Goal: Task Accomplishment & Management: Manage account settings

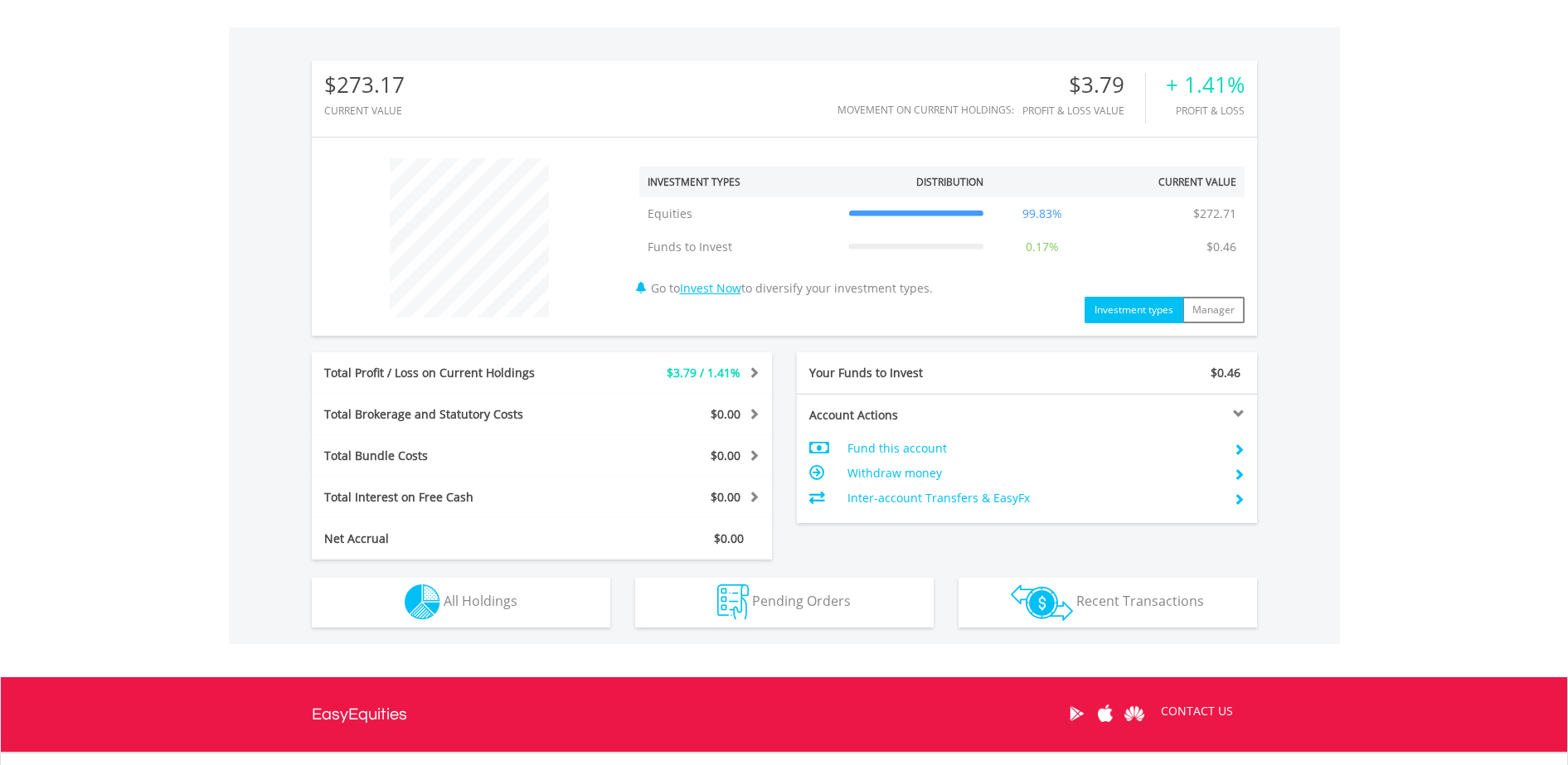
scroll to position [622, 0]
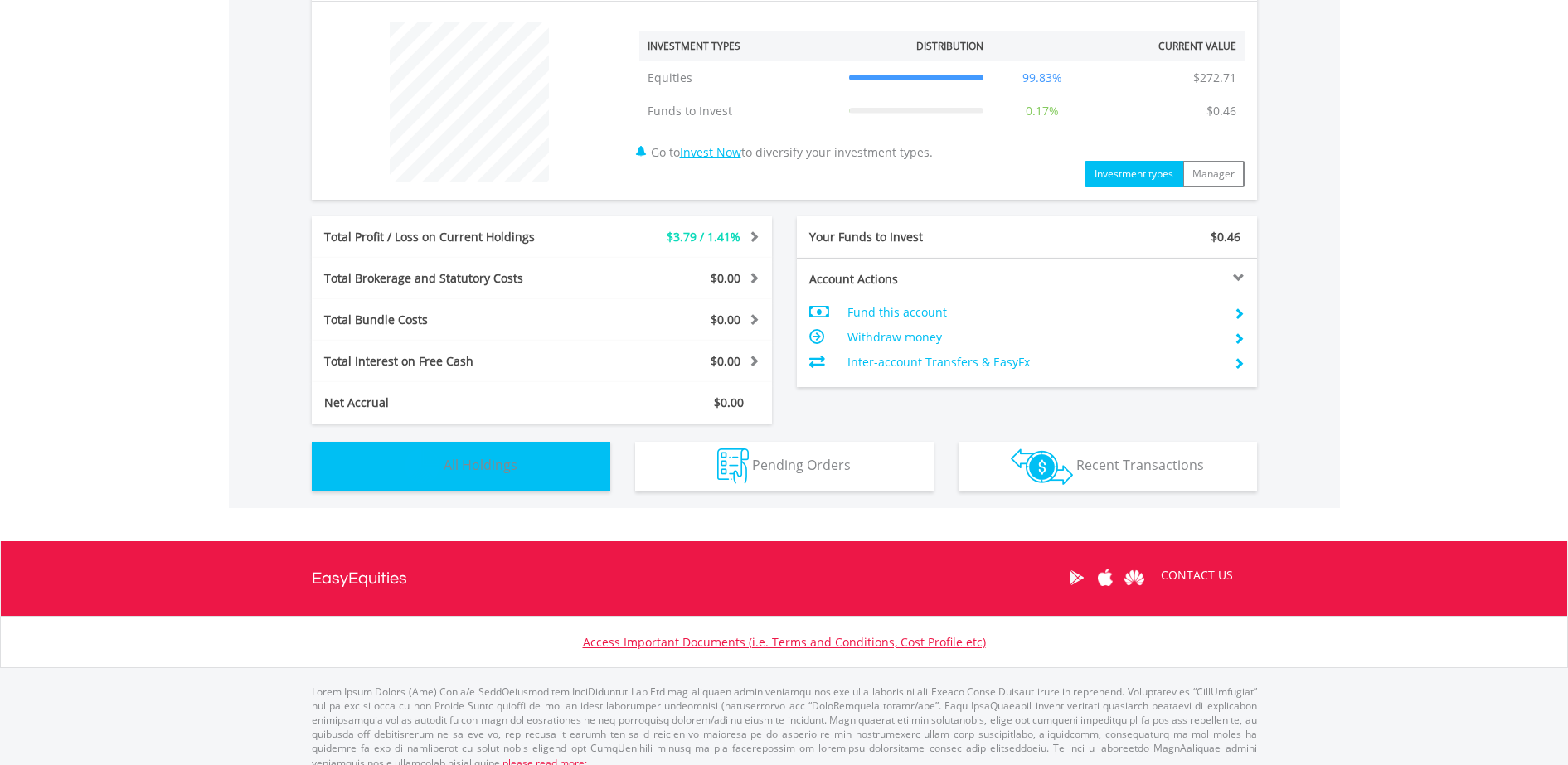
click at [515, 474] on button "Holdings All Holdings" at bounding box center [461, 467] width 298 height 49
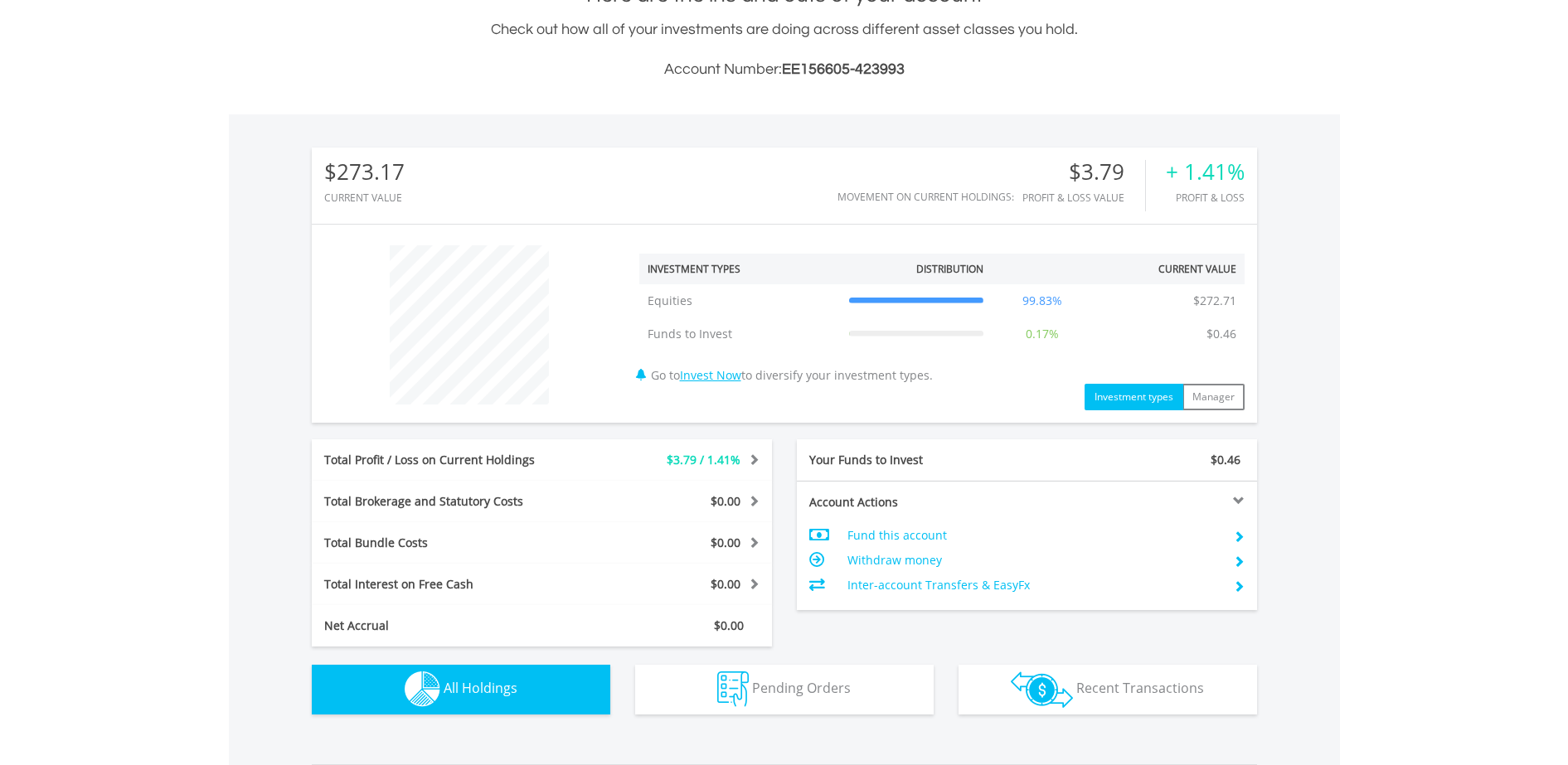
scroll to position [0, 0]
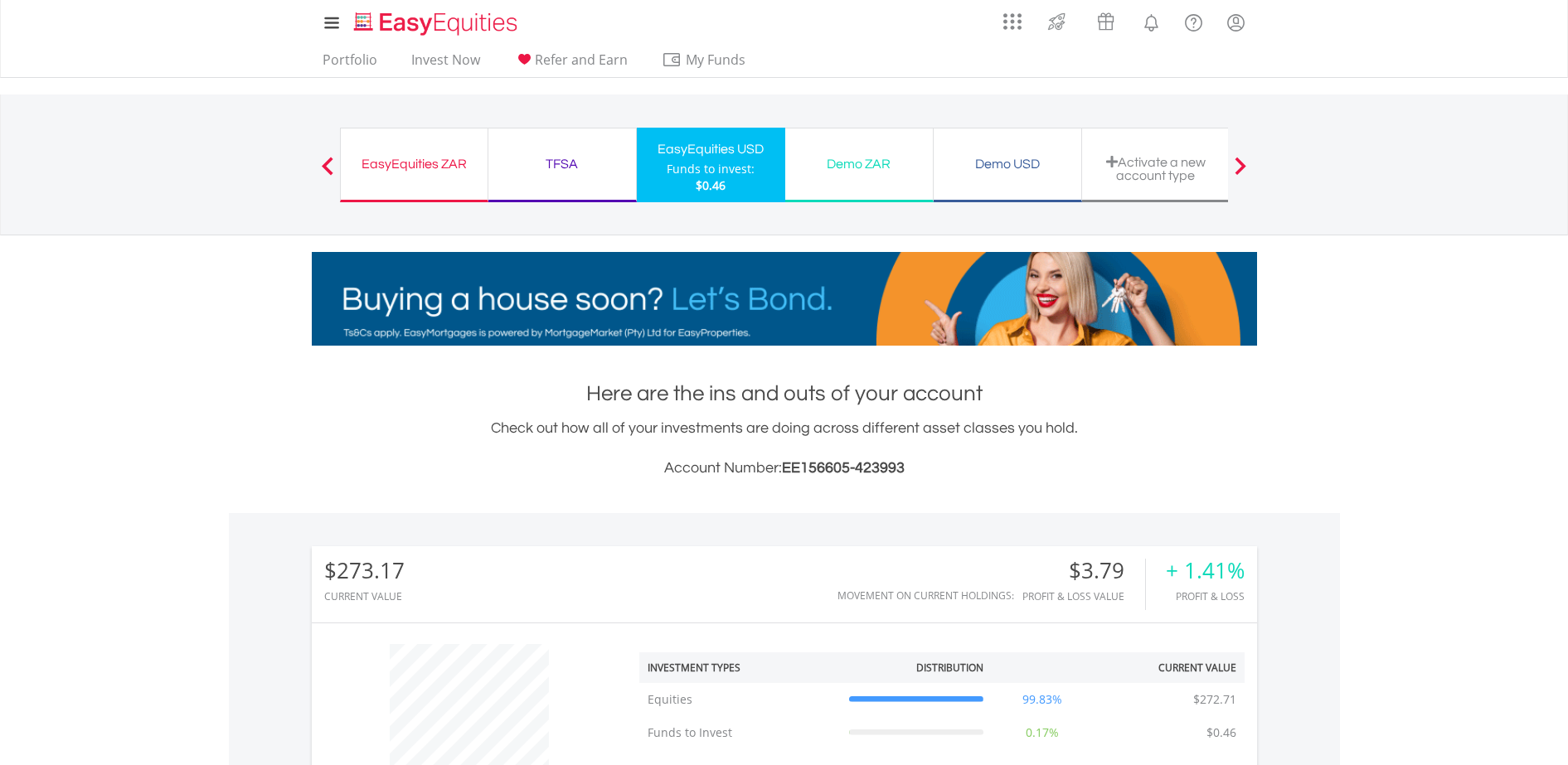
scroll to position [160, 316]
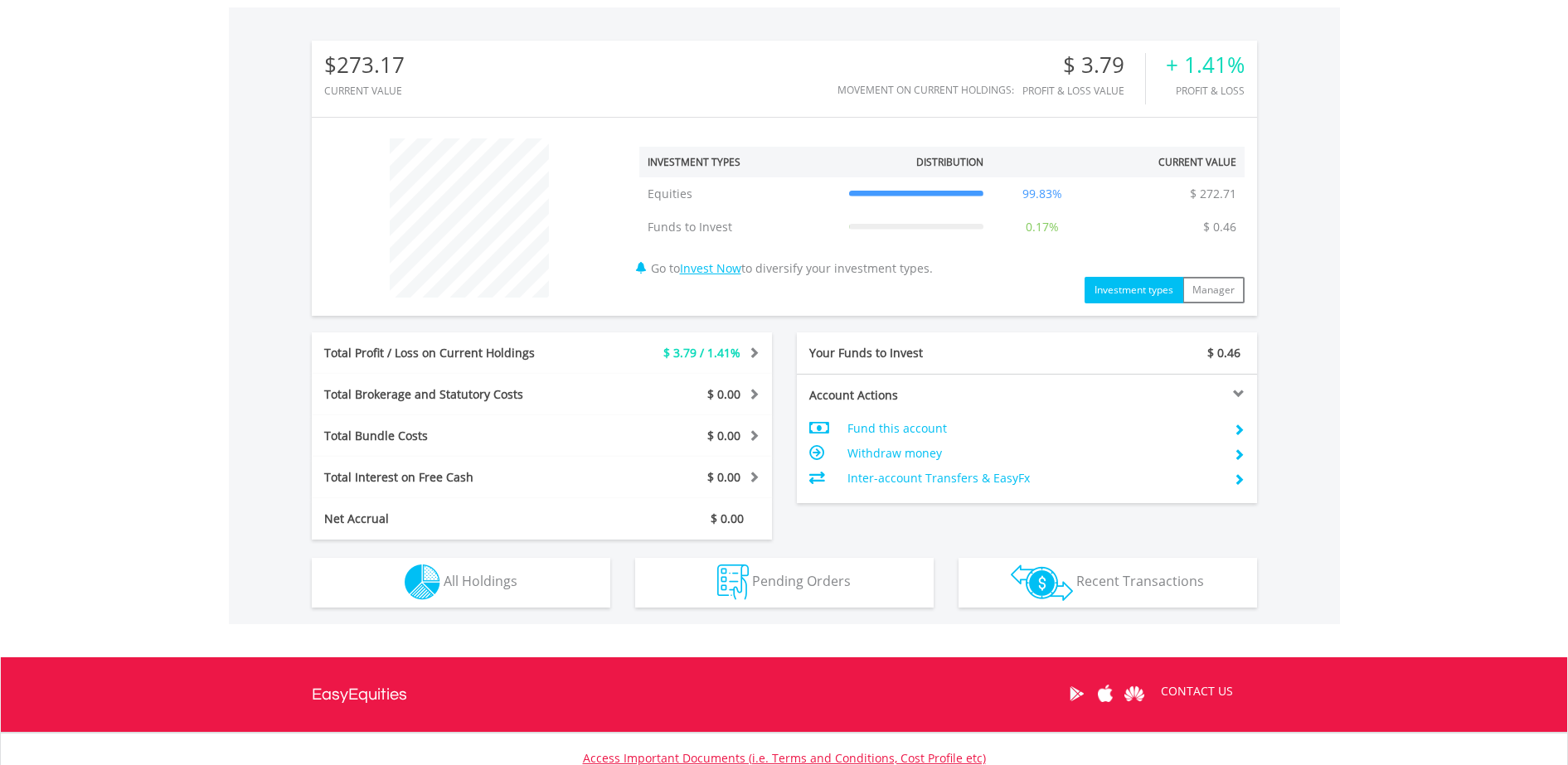
scroll to position [518, 0]
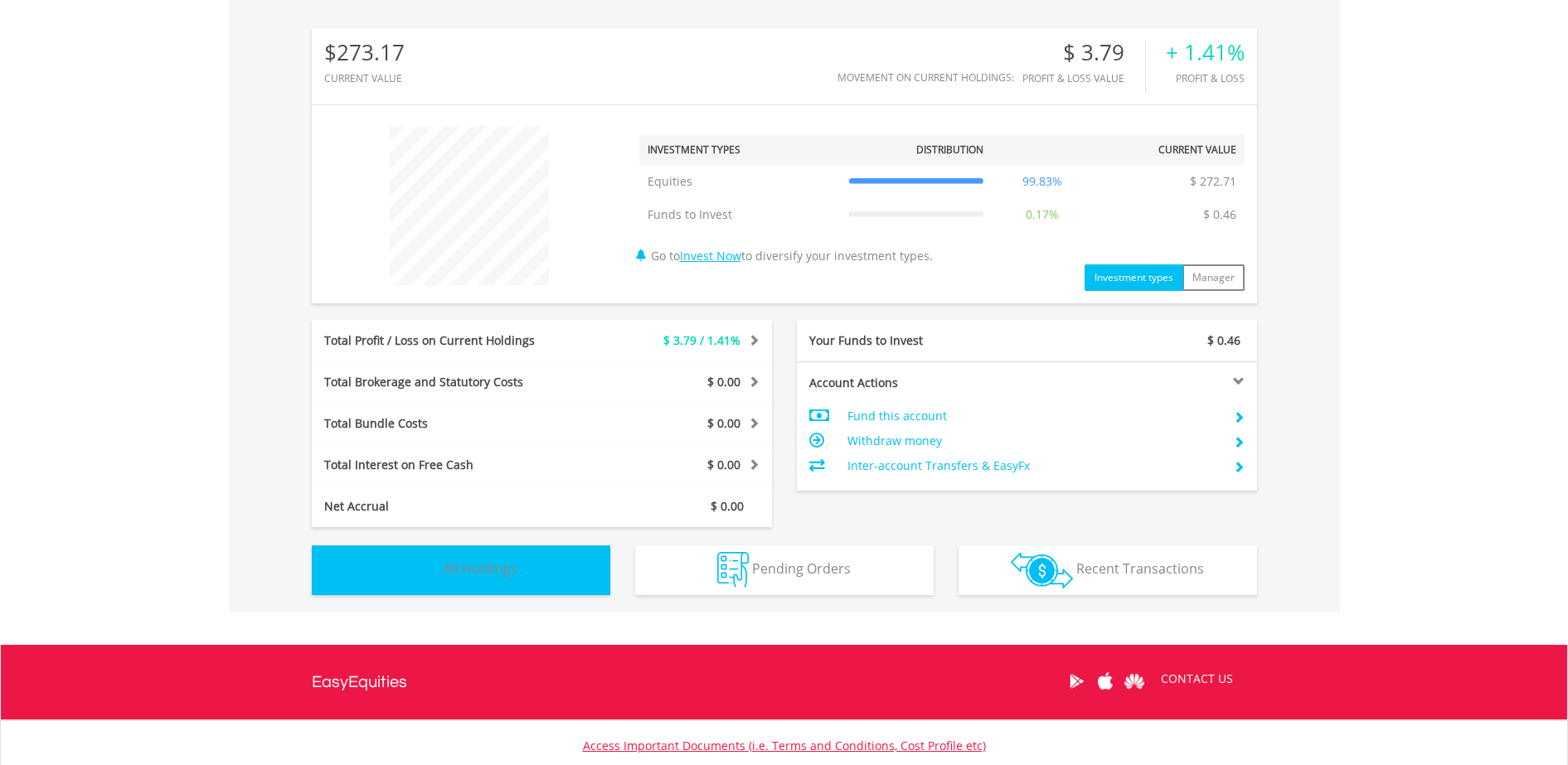
click at [481, 563] on span "All Holdings" at bounding box center [481, 568] width 74 height 18
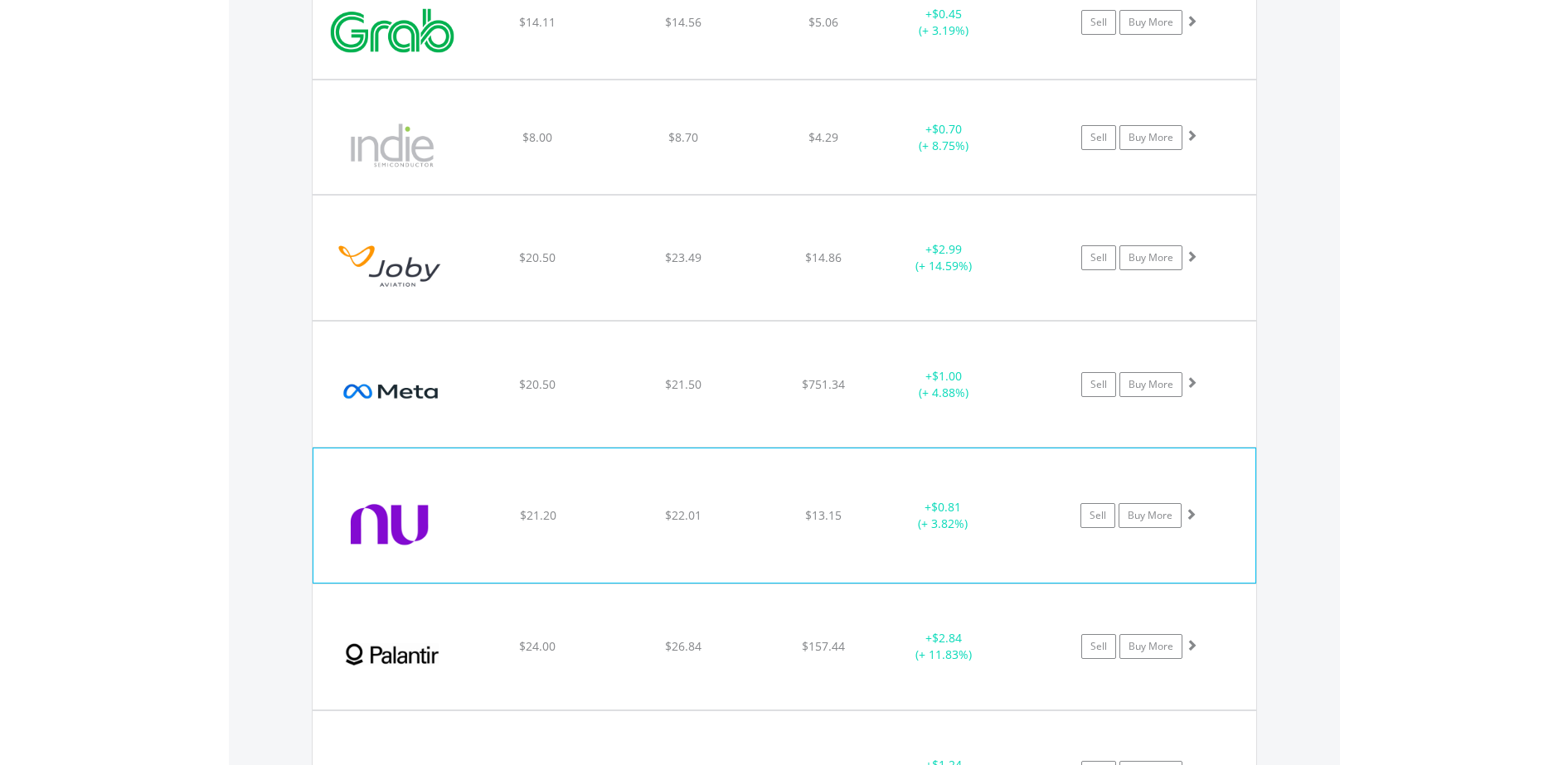
scroll to position [1682, 0]
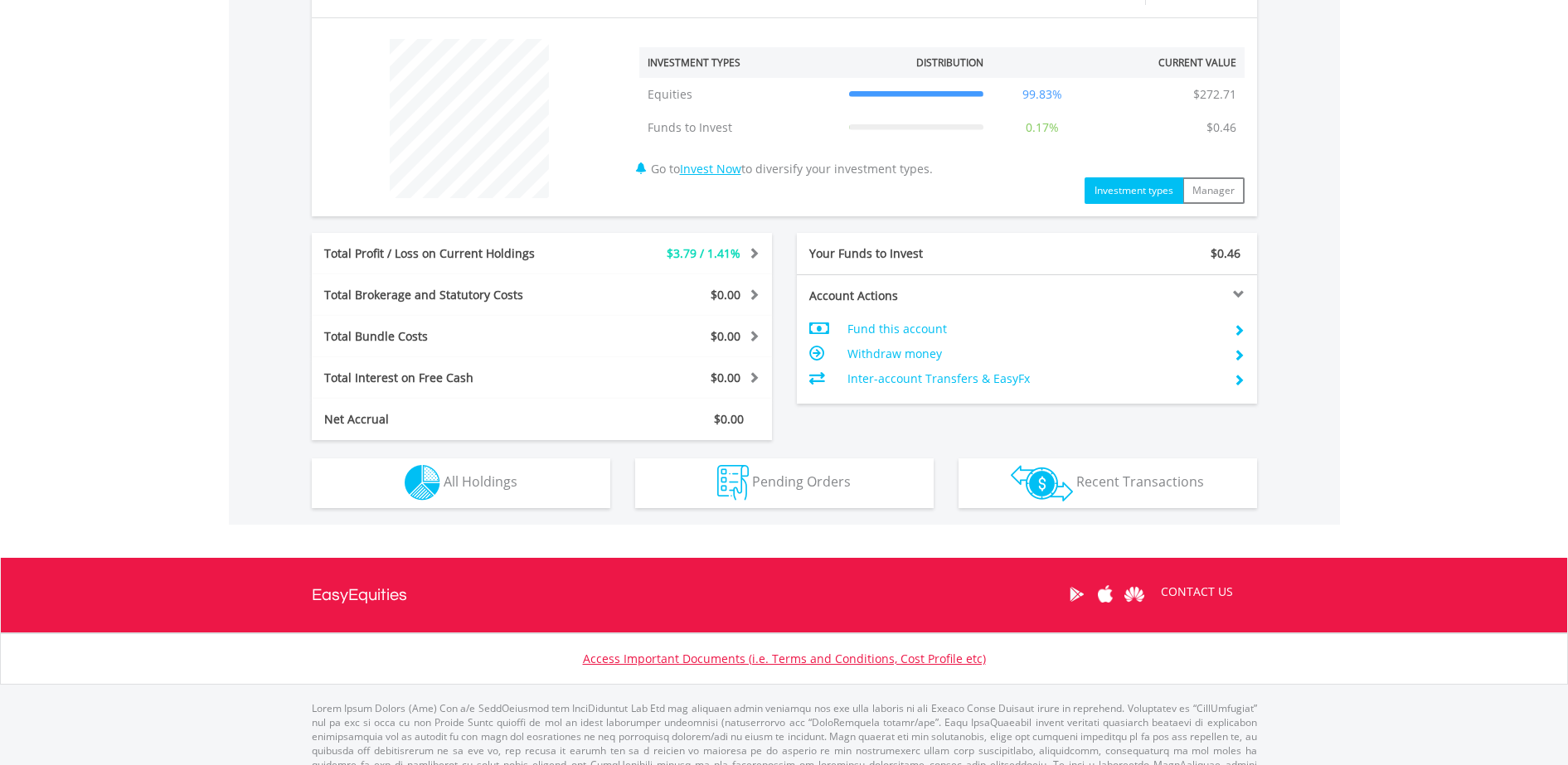
scroll to position [622, 0]
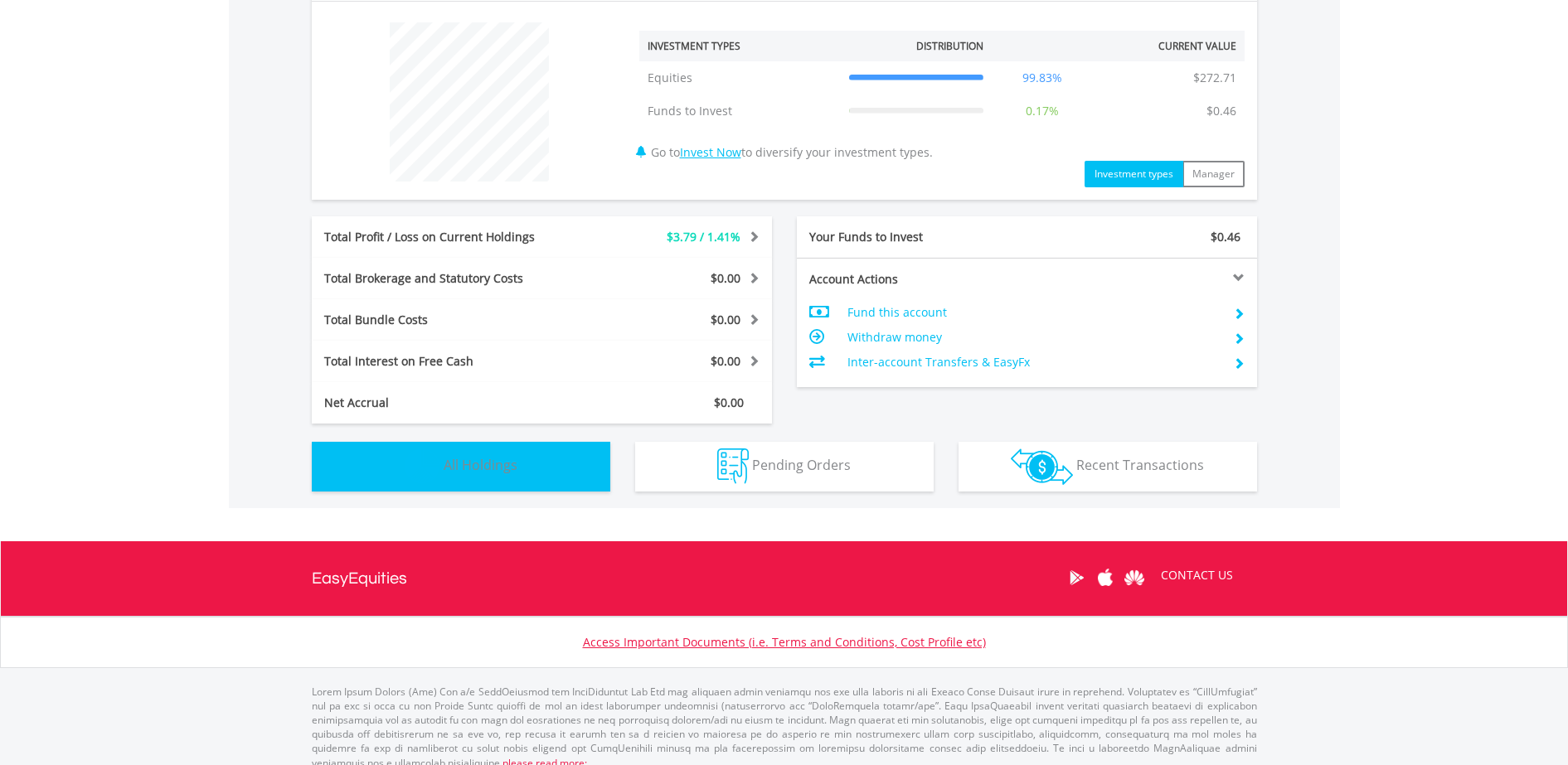
click at [503, 467] on span "All Holdings" at bounding box center [481, 465] width 74 height 18
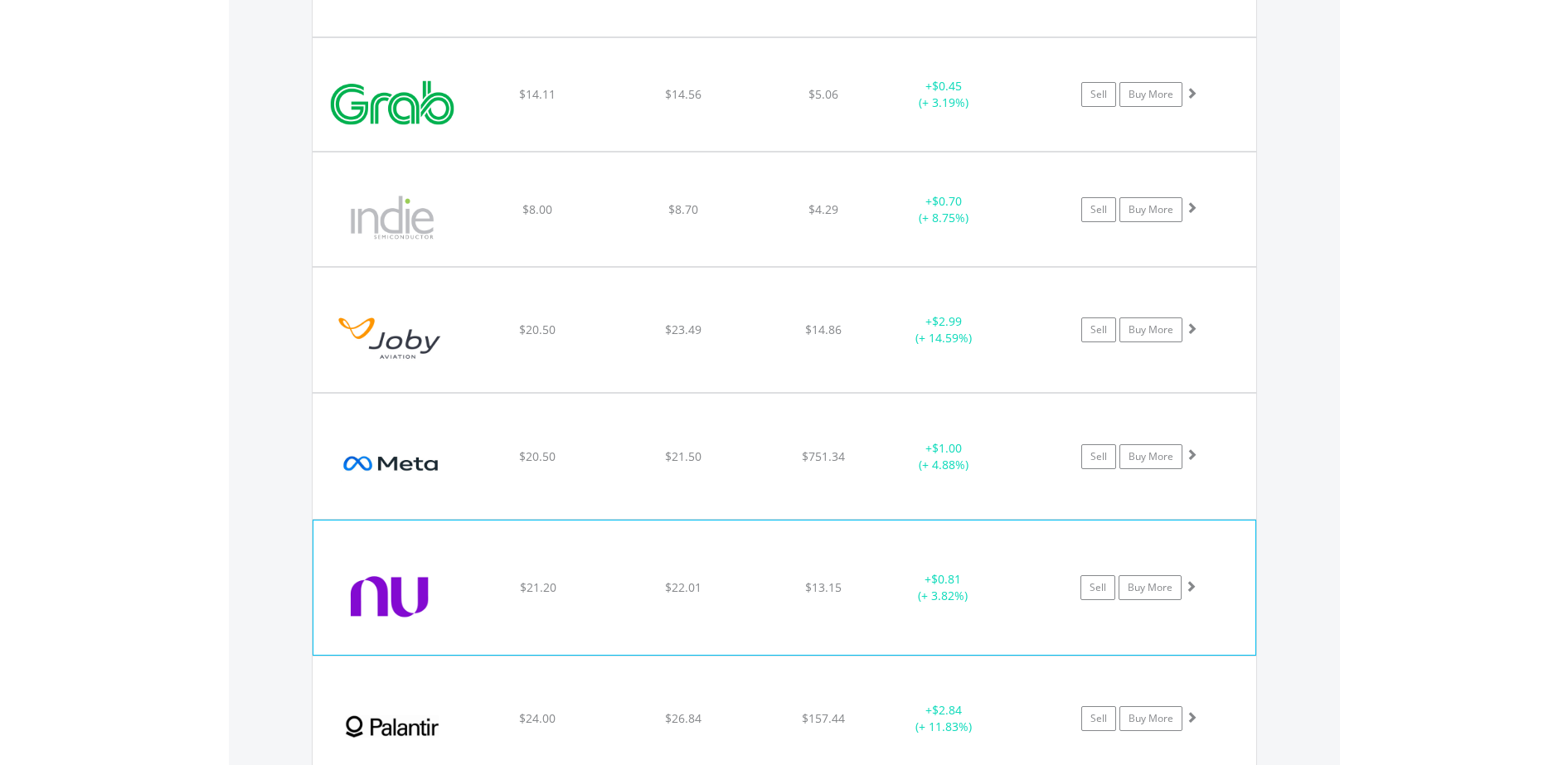
scroll to position [1578, 0]
click at [1195, 586] on span at bounding box center [1191, 583] width 11 height 11
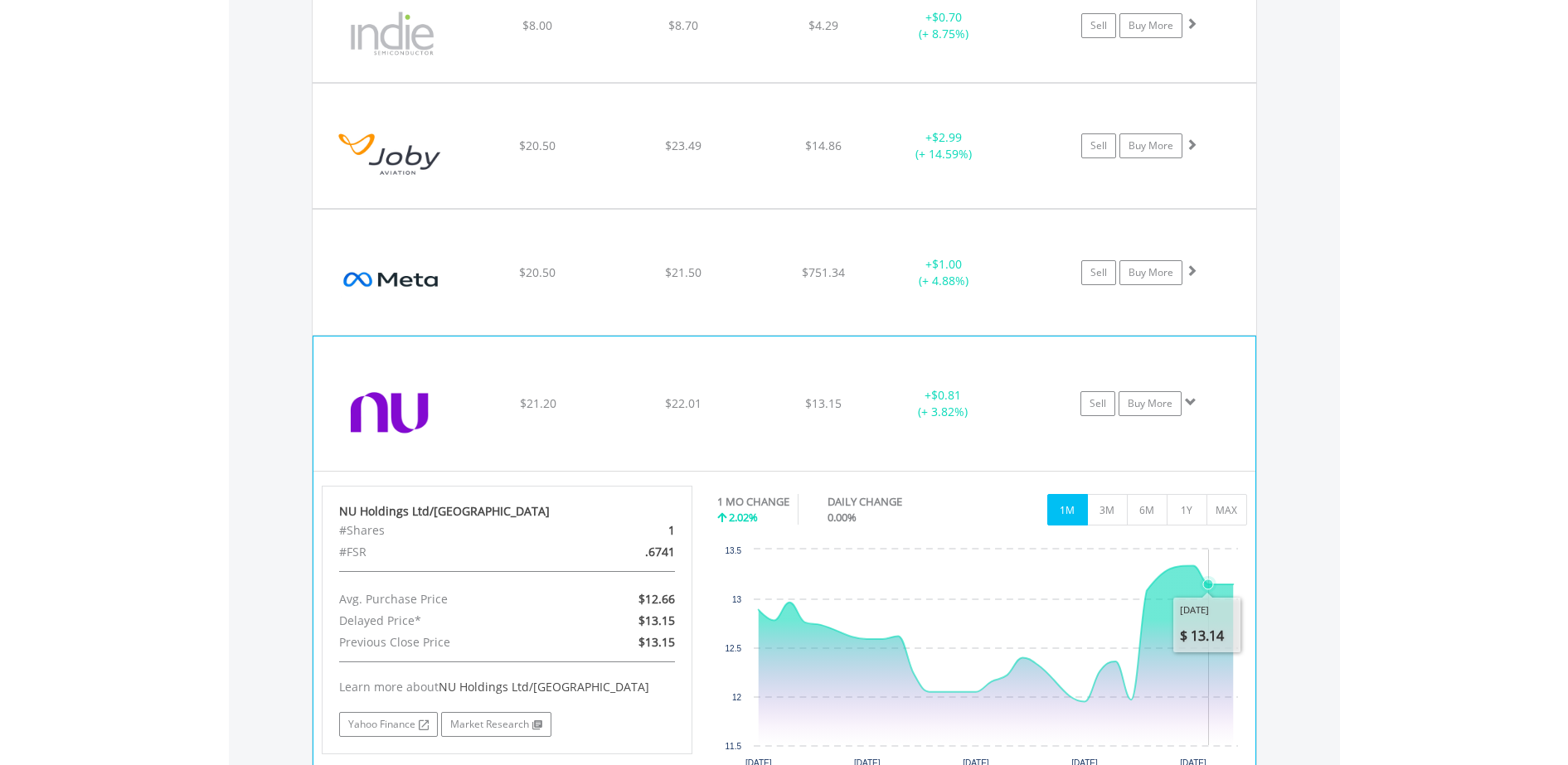
scroll to position [1786, 0]
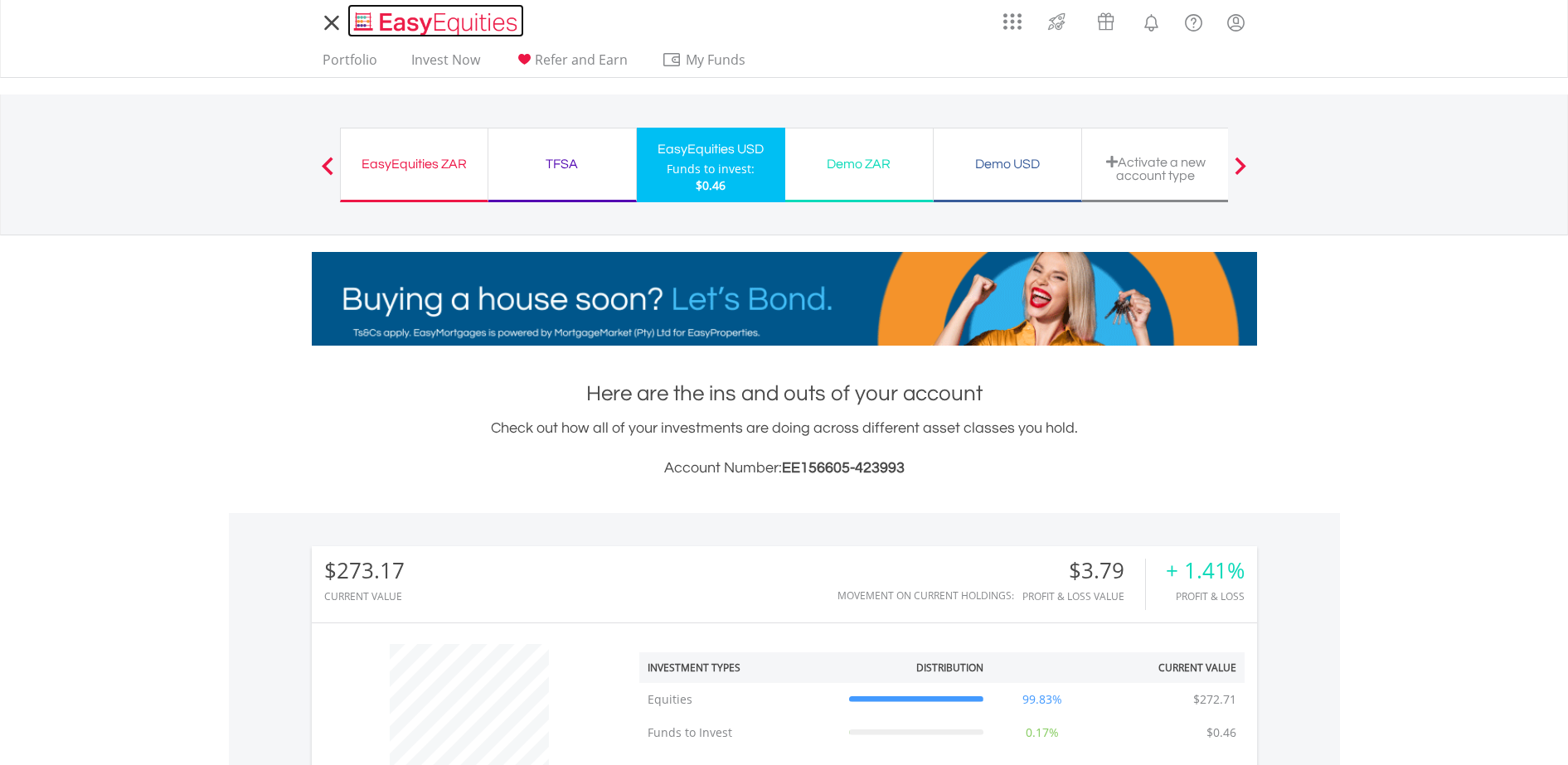
click at [385, 16] on img "Home page" at bounding box center [437, 23] width 173 height 28
click at [405, 18] on img "Home page" at bounding box center [437, 23] width 173 height 28
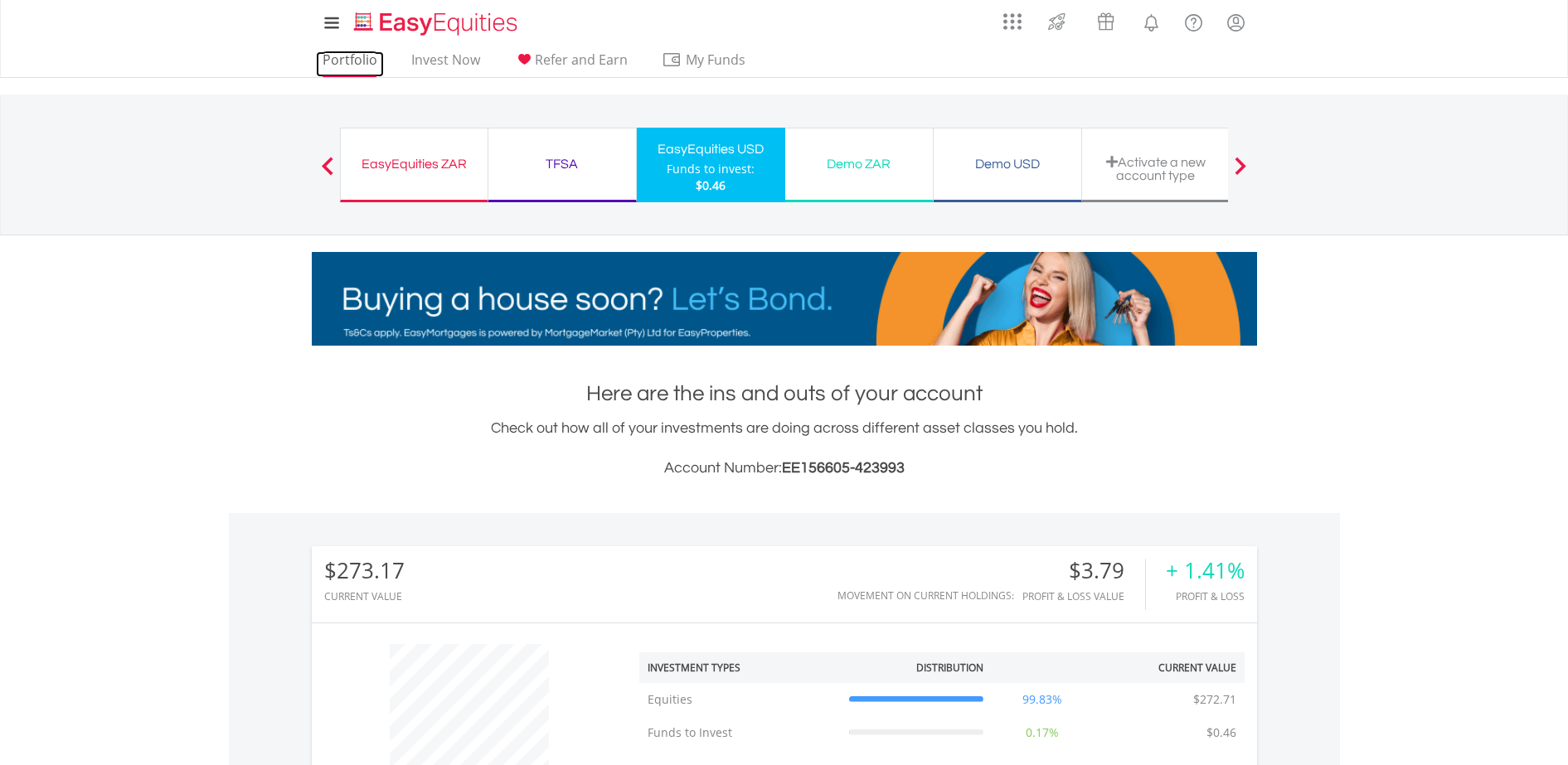
click at [358, 55] on link "Portfolio" at bounding box center [350, 64] width 68 height 26
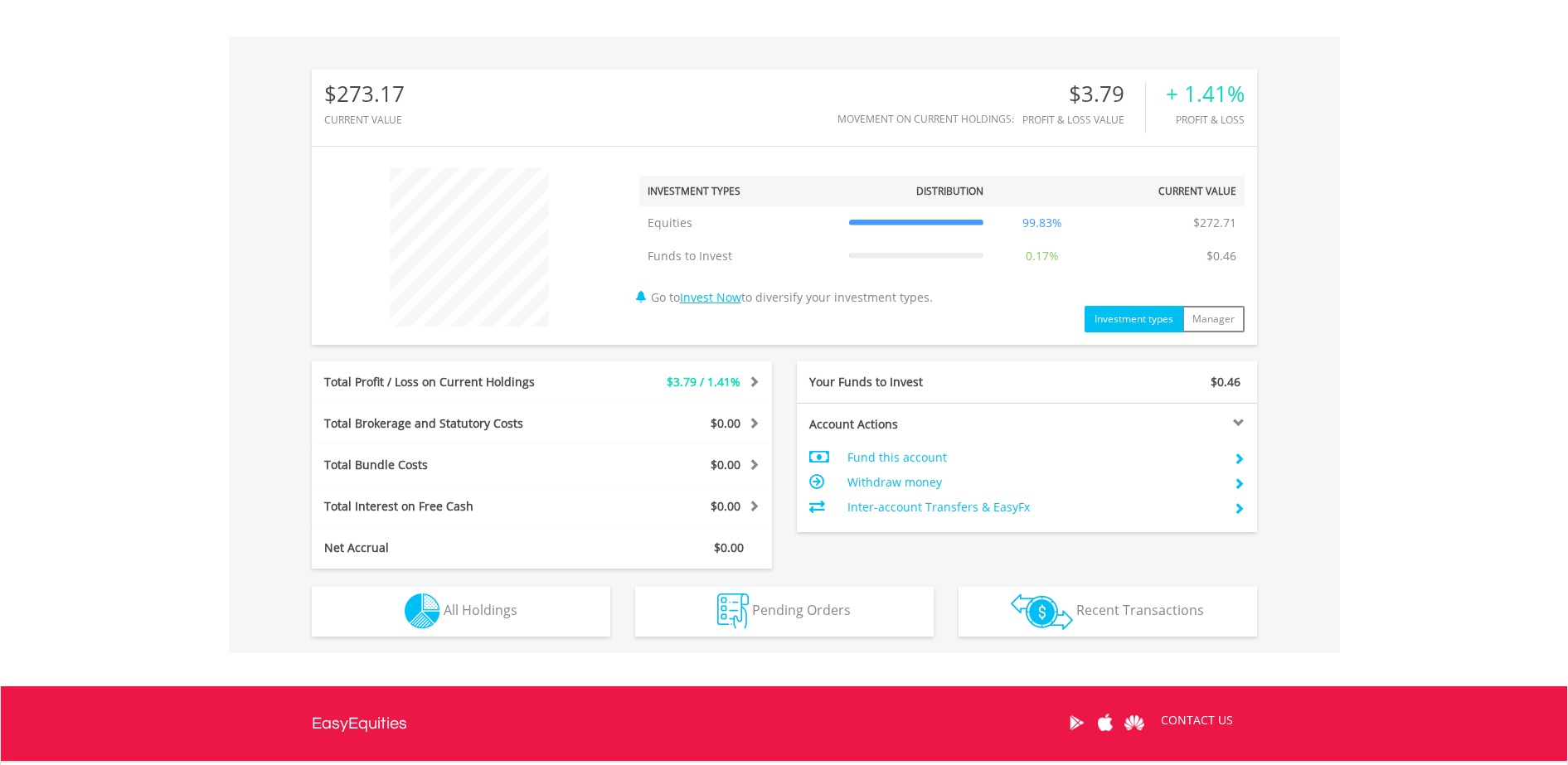
scroll to position [518, 0]
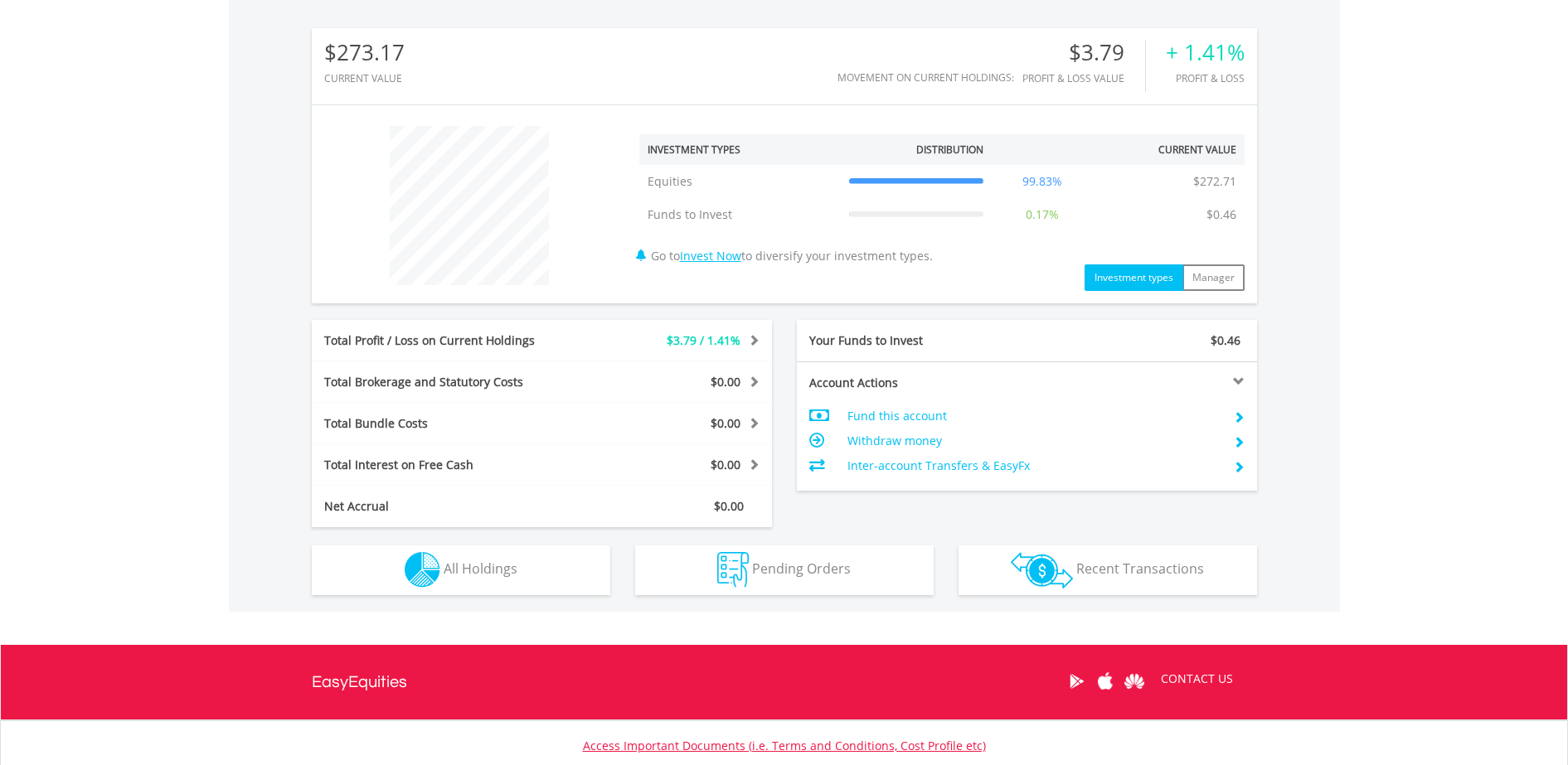
click at [520, 602] on div "$273.17 CURRENT VALUE Movement on Current Holdings: $3.79 Profit & Loss Value +…" at bounding box center [784, 303] width 1111 height 617
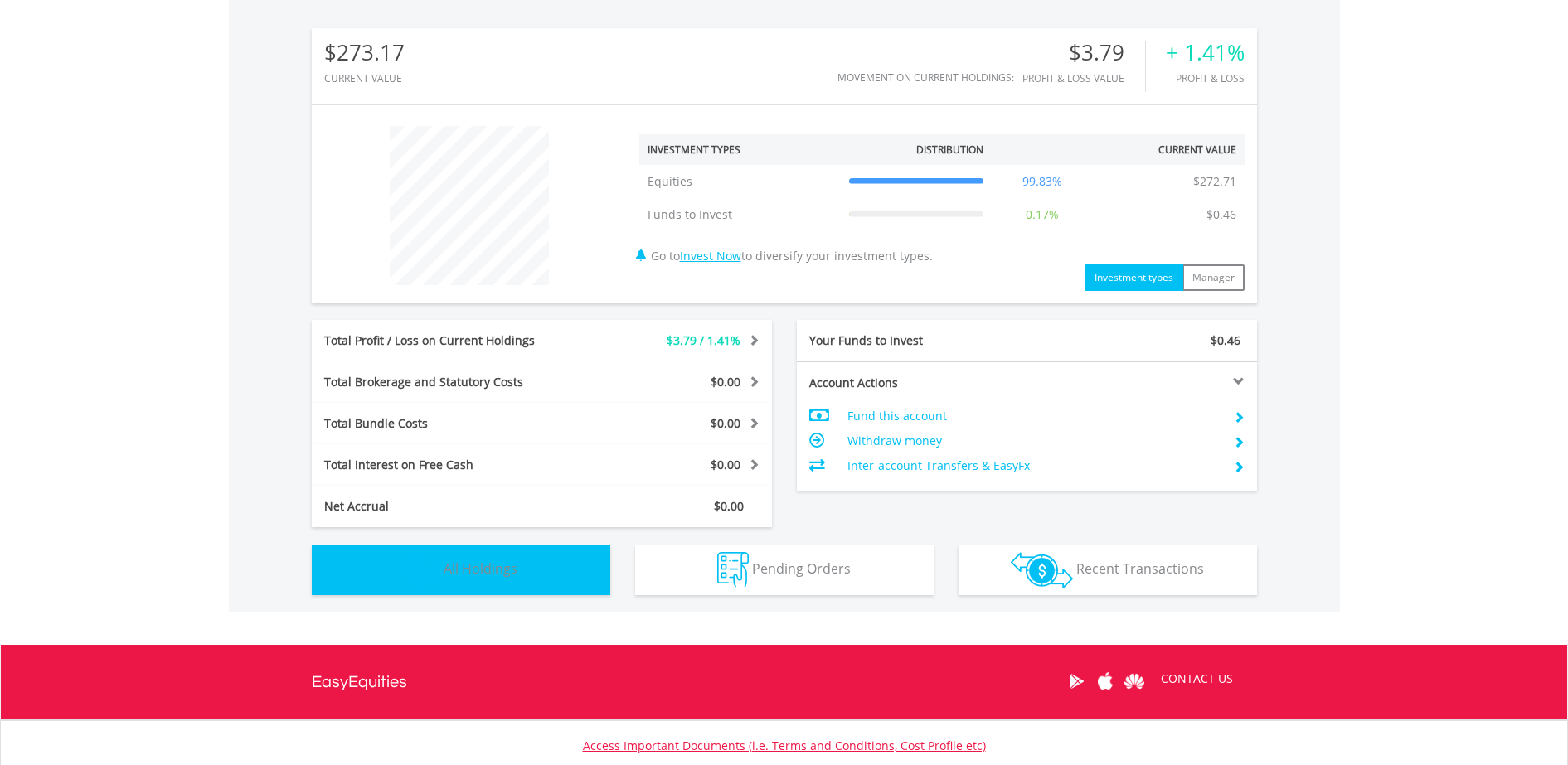
click at [526, 566] on button "Holdings All Holdings" at bounding box center [461, 570] width 298 height 49
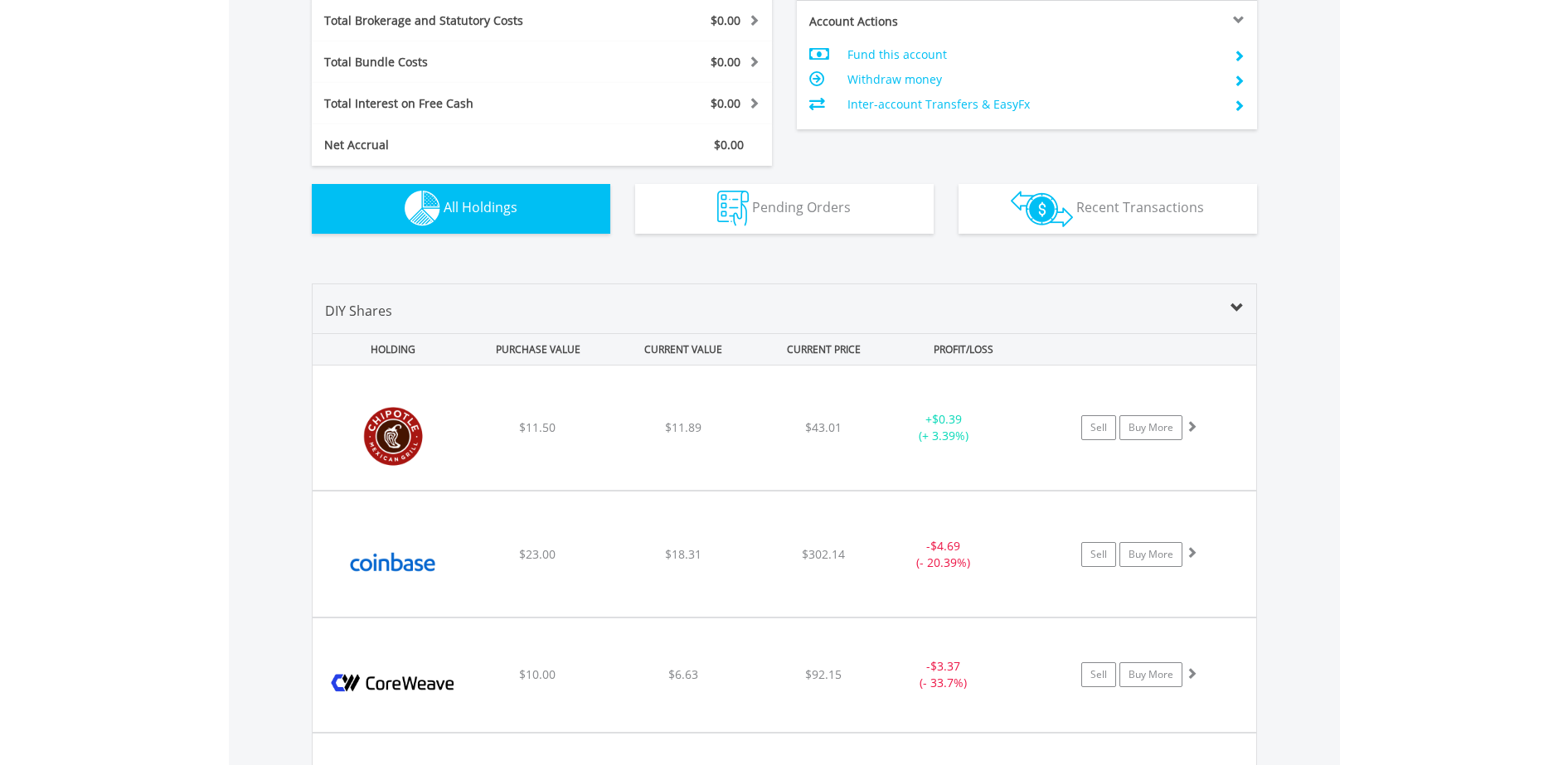
scroll to position [869, 0]
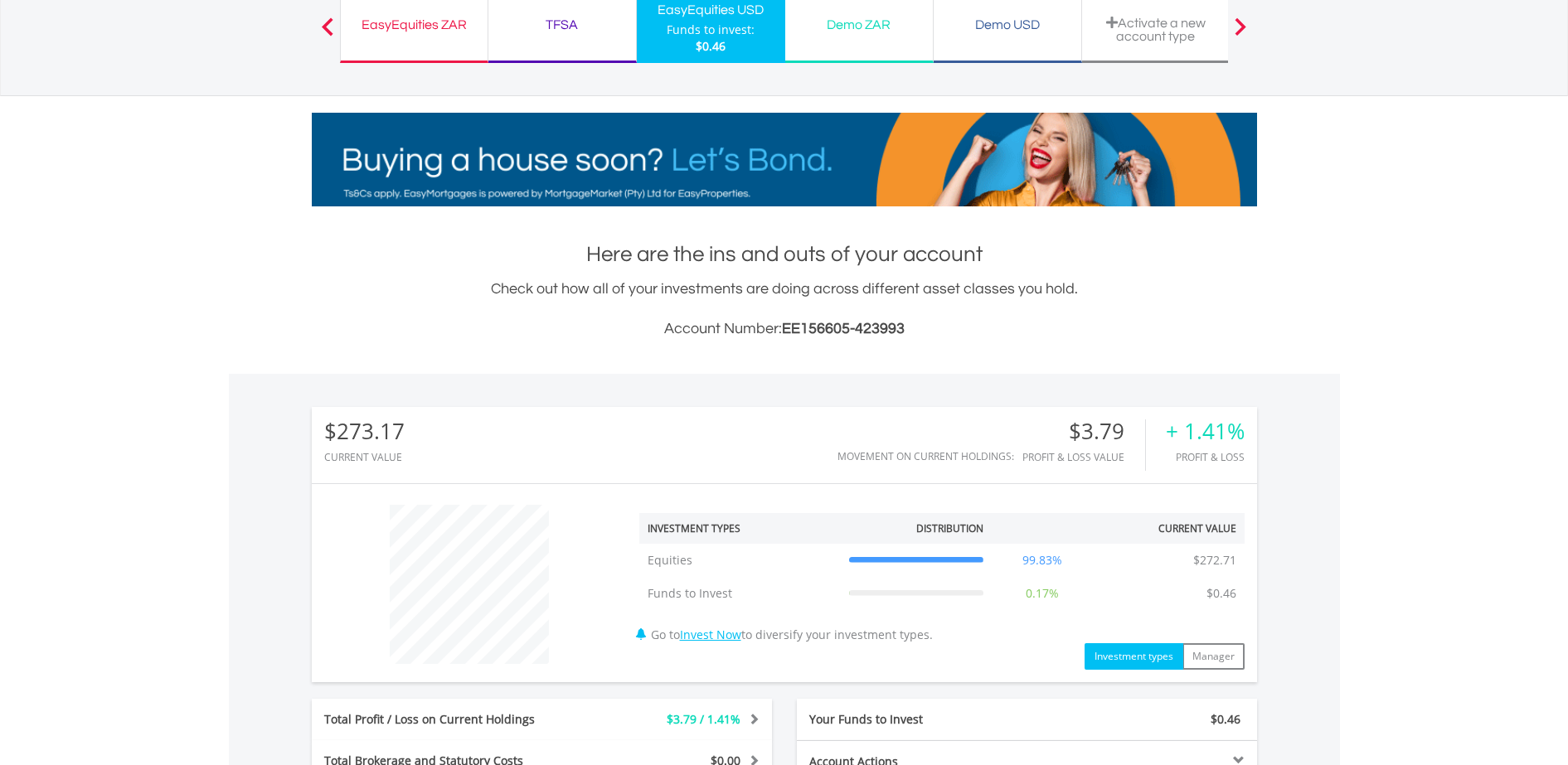
scroll to position [160, 316]
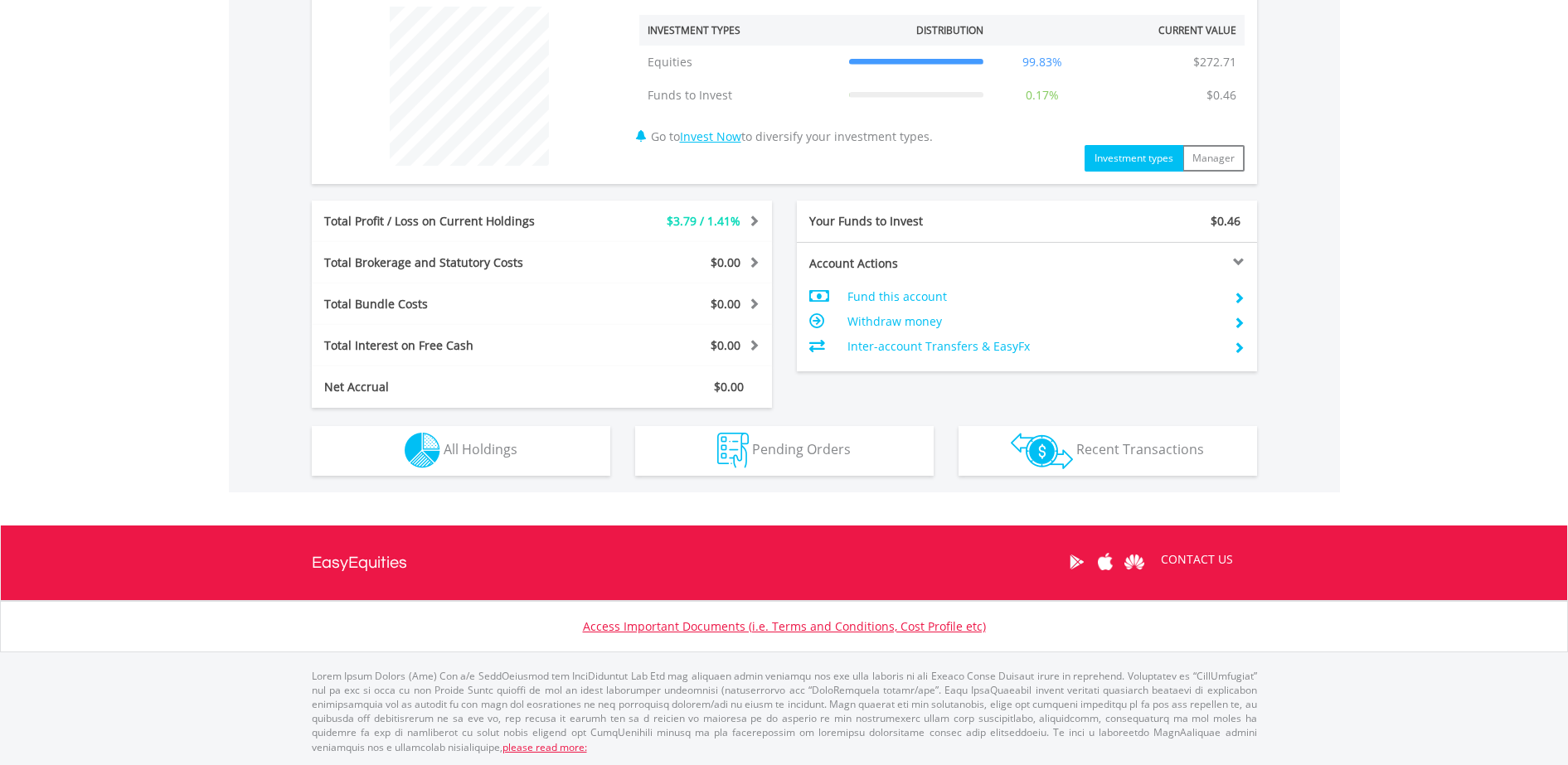
scroll to position [630, 0]
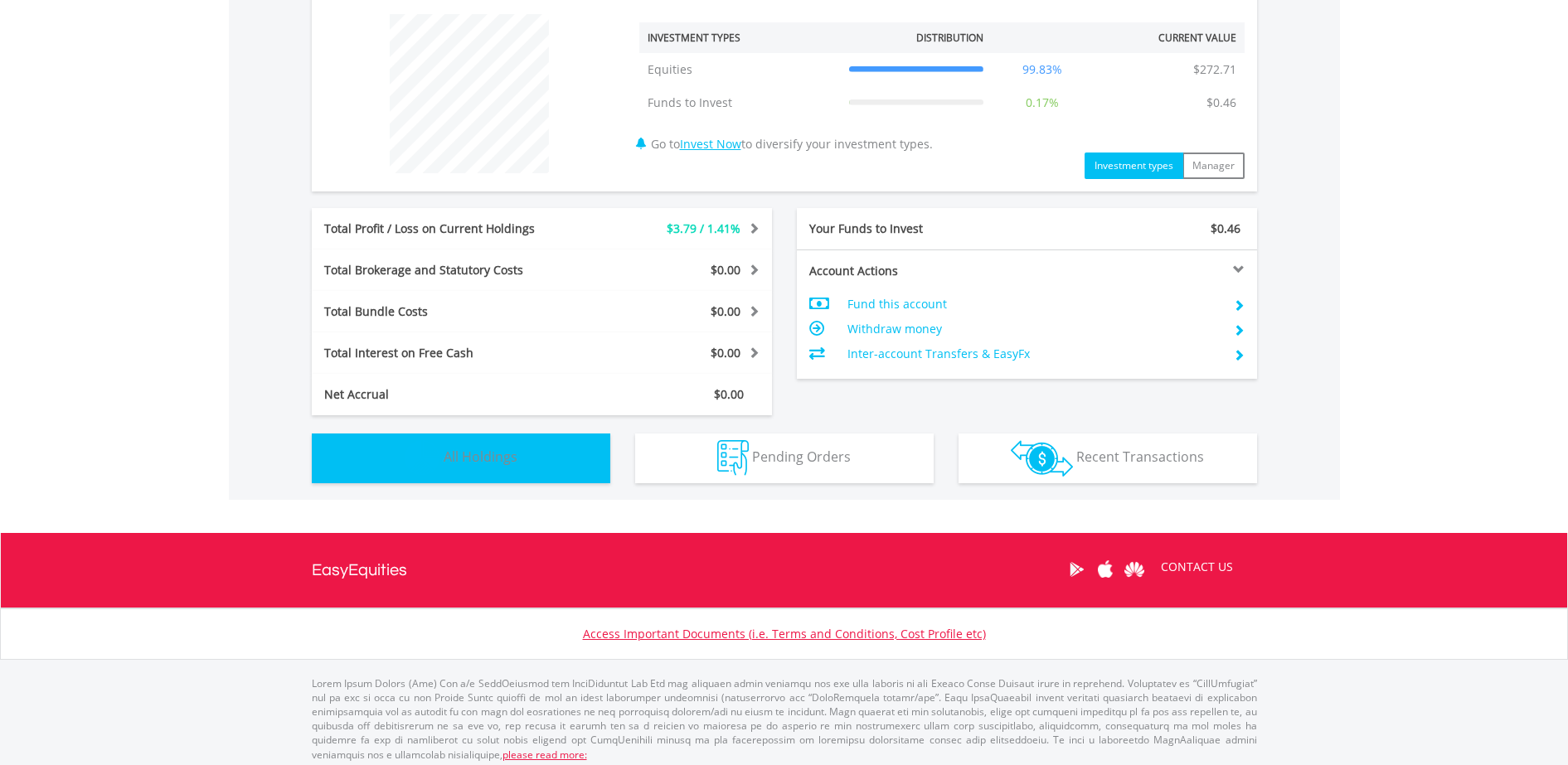
click at [503, 453] on span "All Holdings" at bounding box center [481, 456] width 74 height 18
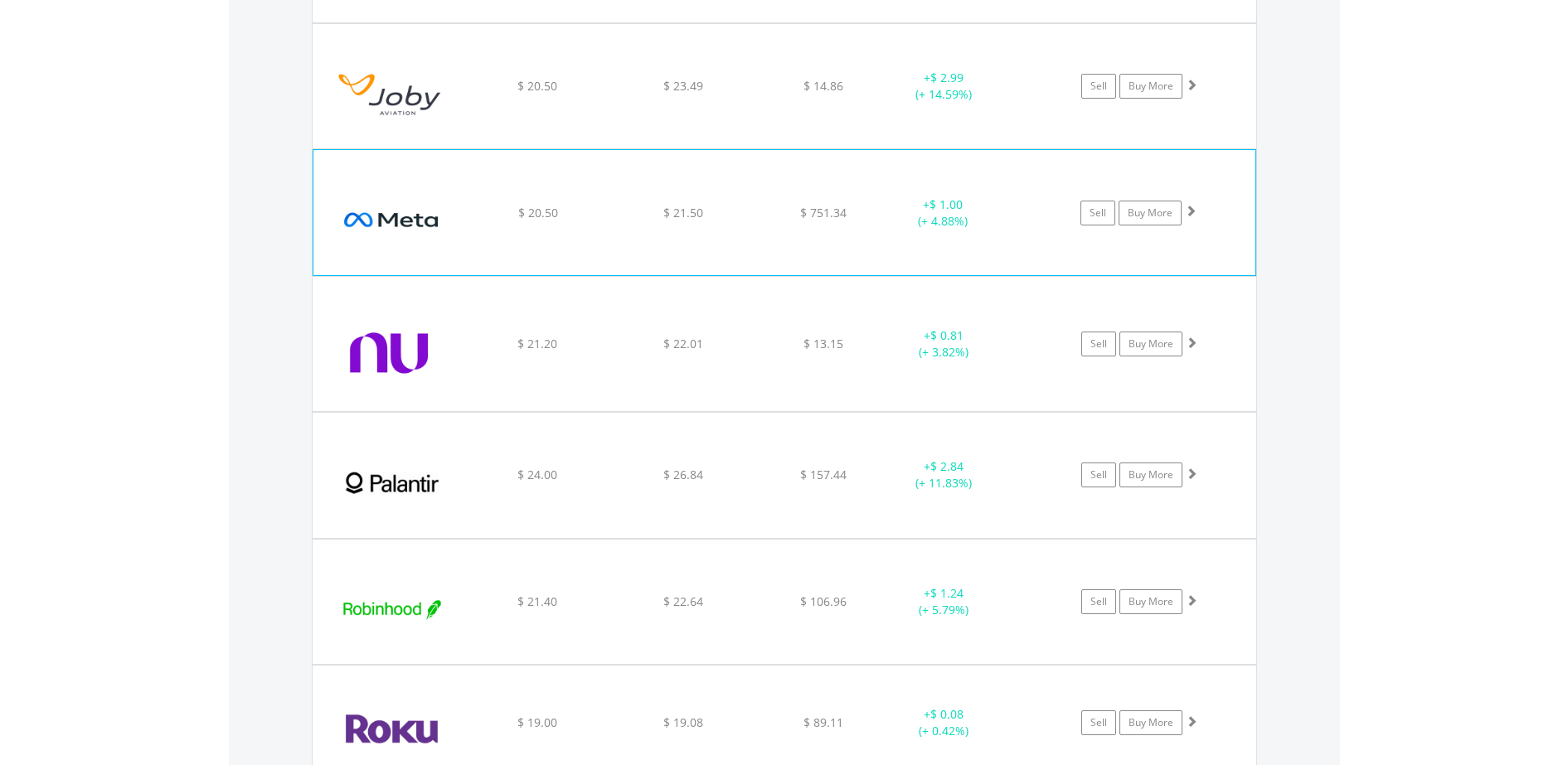
scroll to position [1820, 0]
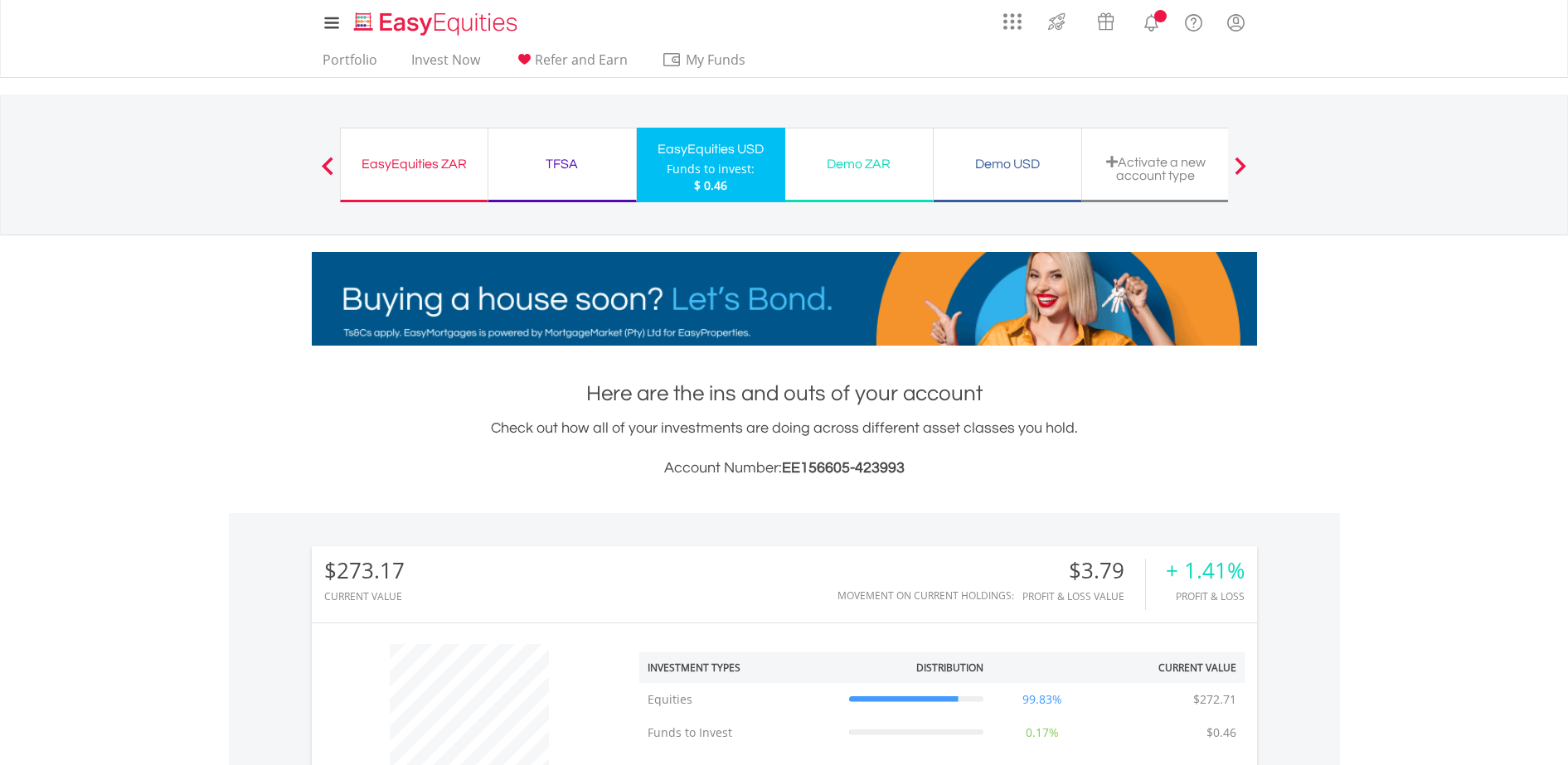
scroll to position [160, 316]
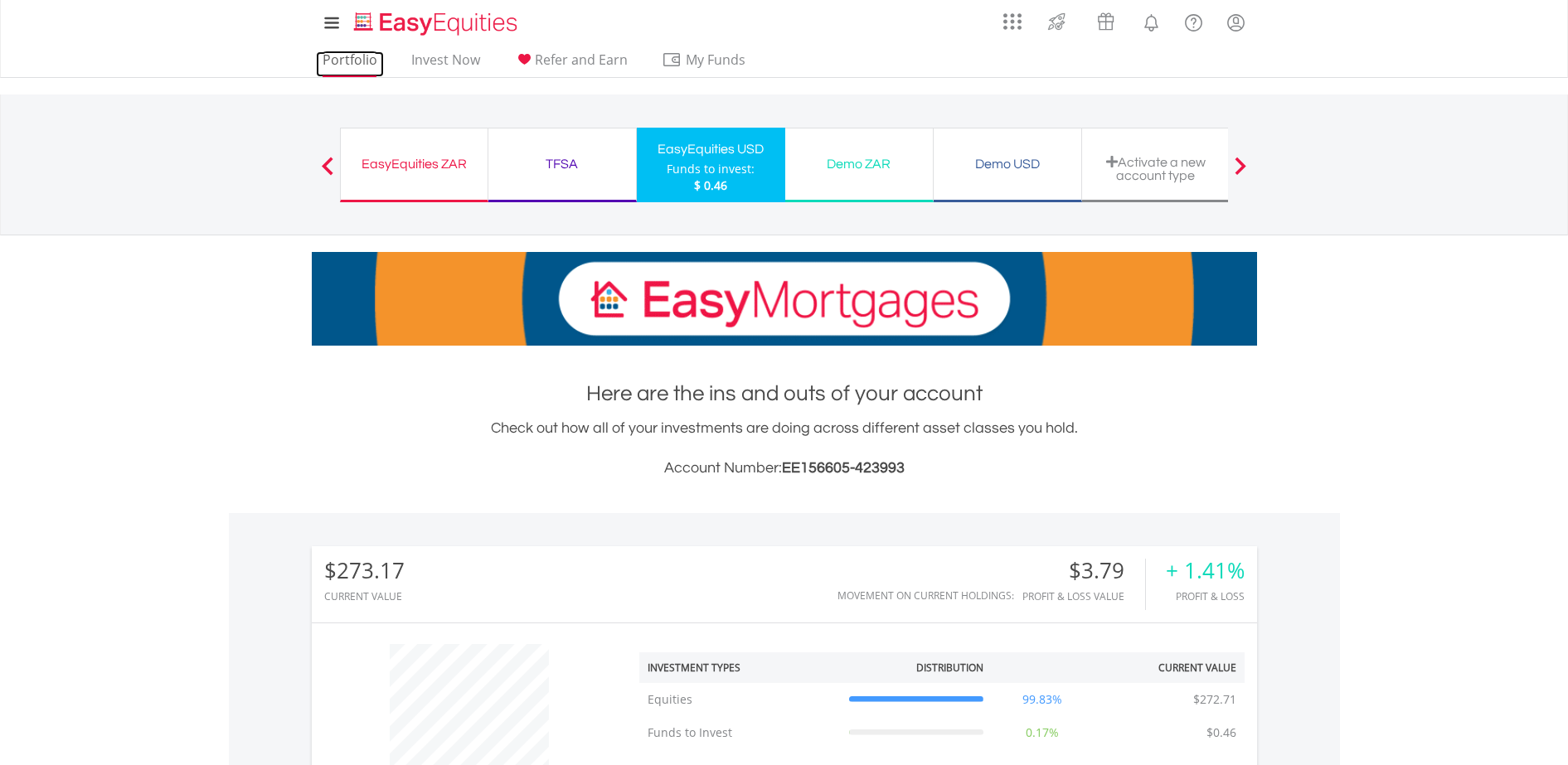
click at [371, 55] on link "Portfolio" at bounding box center [350, 64] width 68 height 26
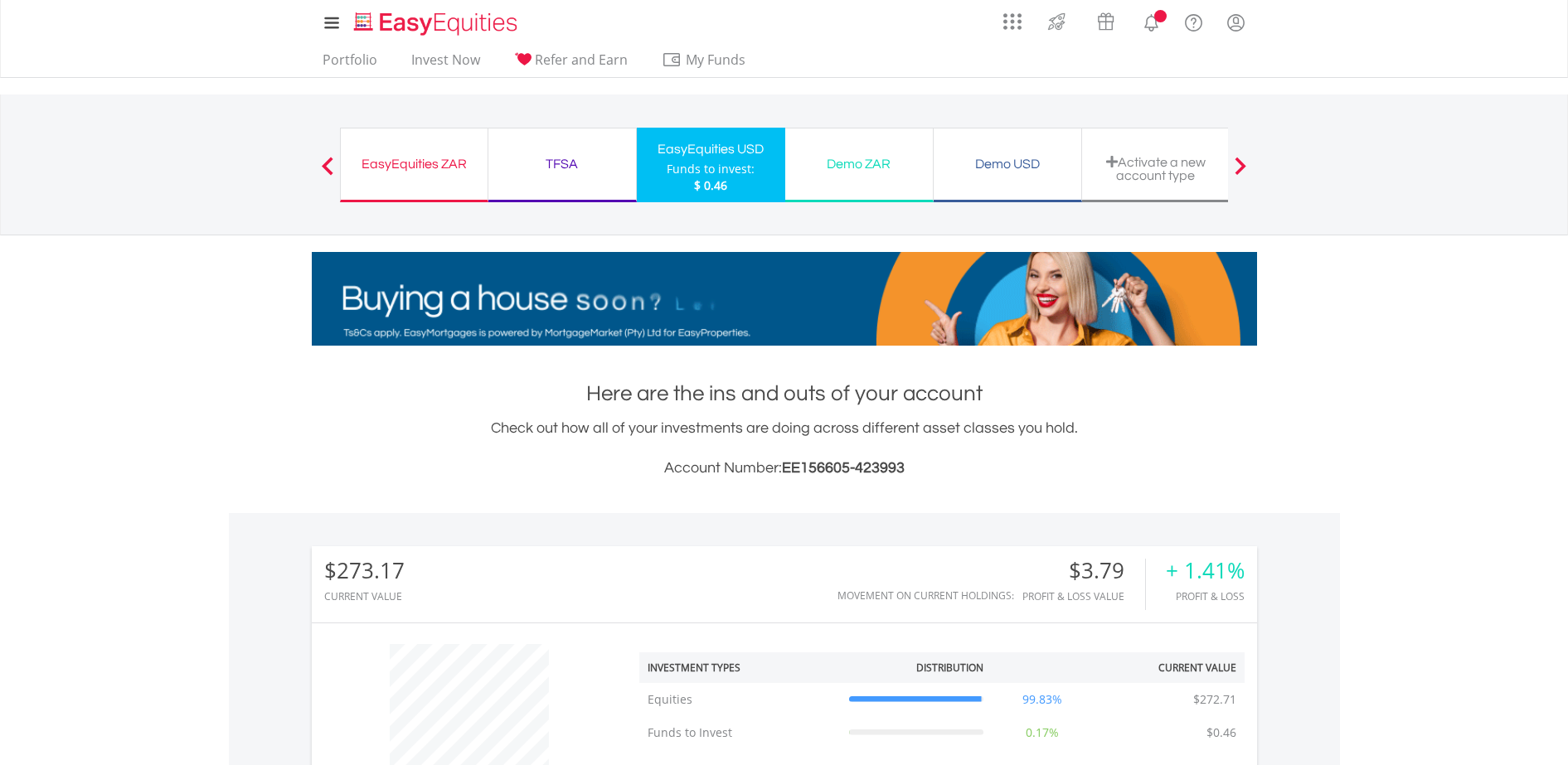
scroll to position [160, 316]
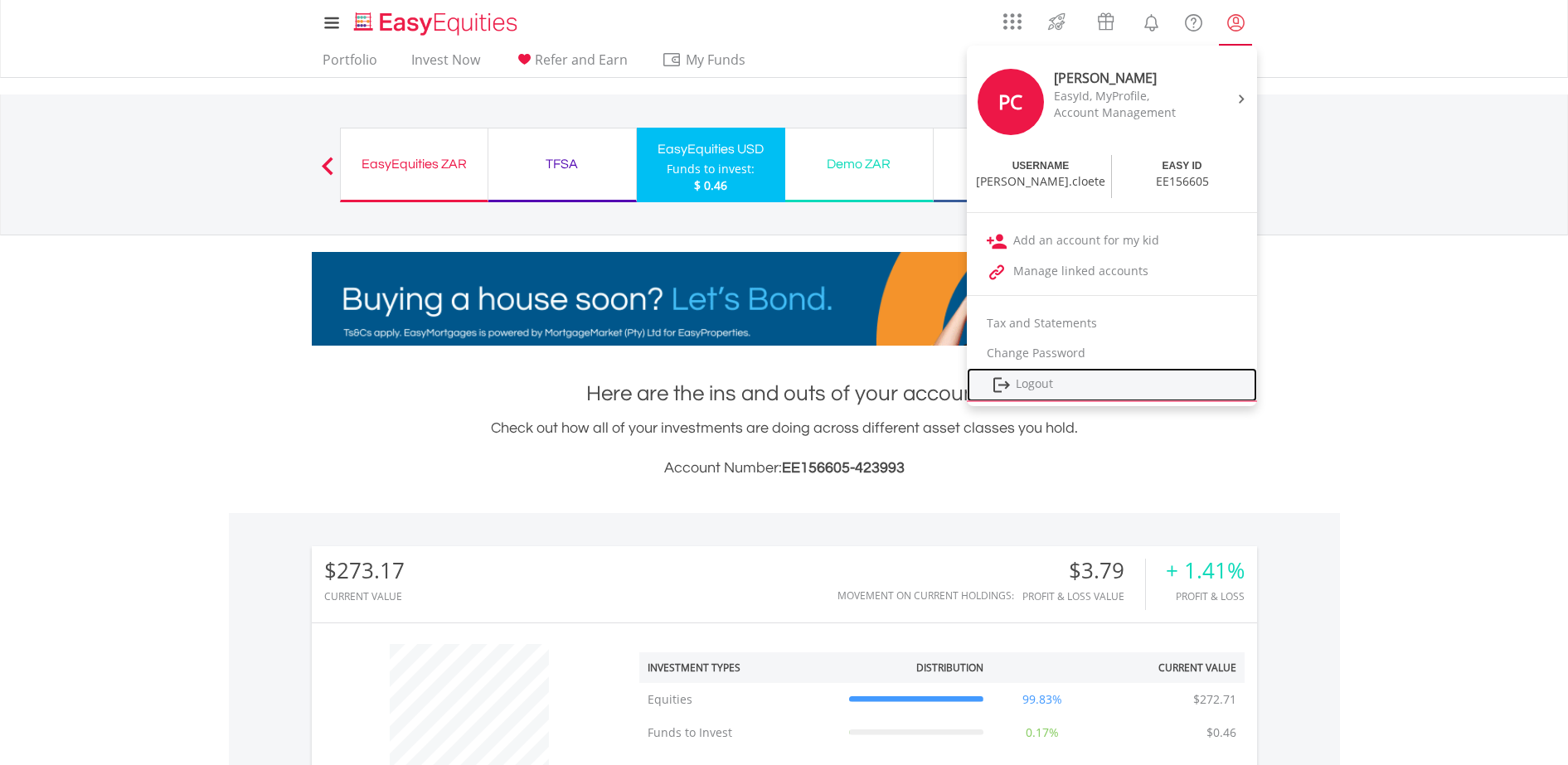
click at [1041, 387] on link "Logout" at bounding box center [1111, 385] width 290 height 34
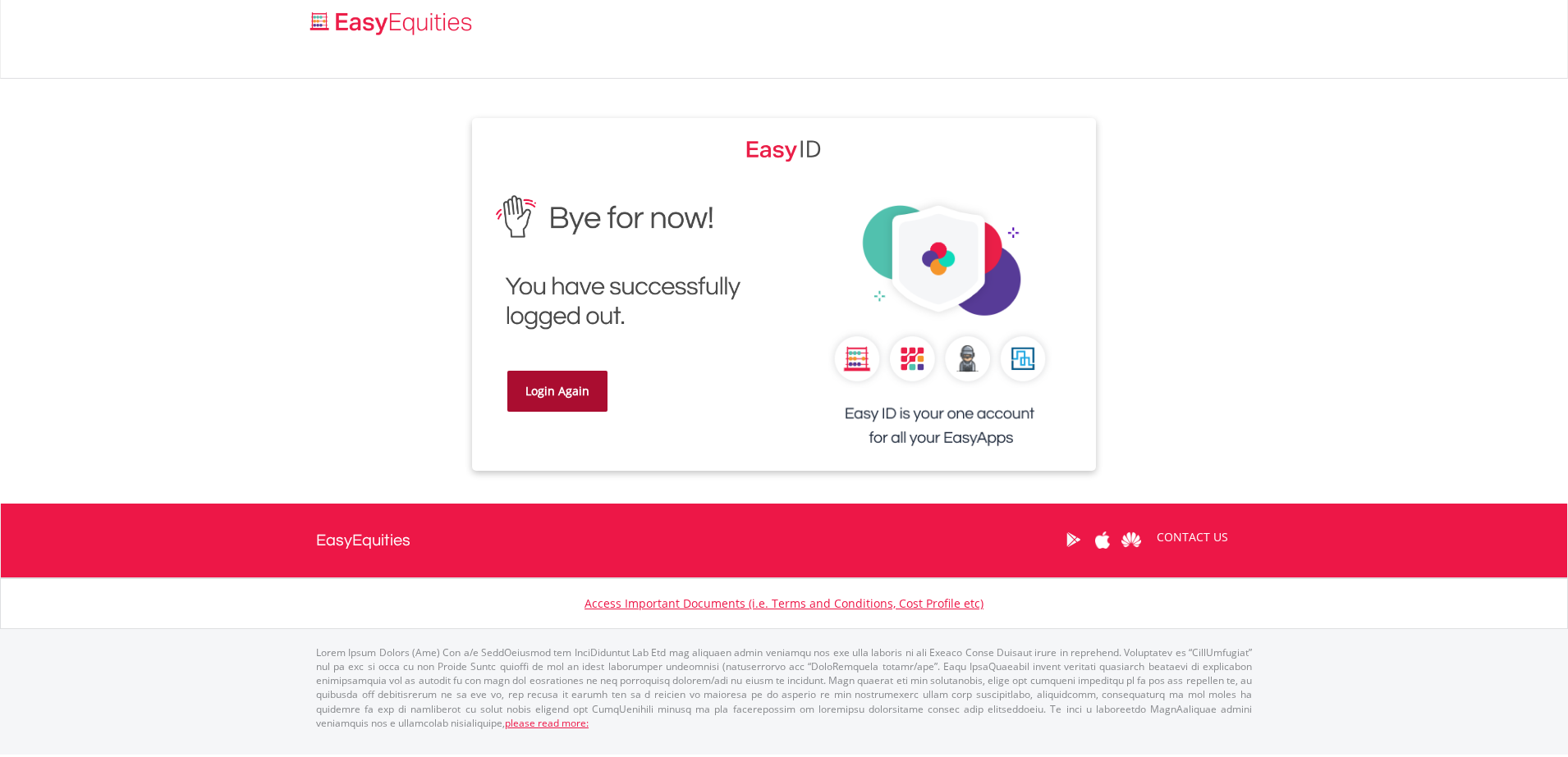
click at [570, 383] on link "Login Again" at bounding box center [557, 391] width 100 height 41
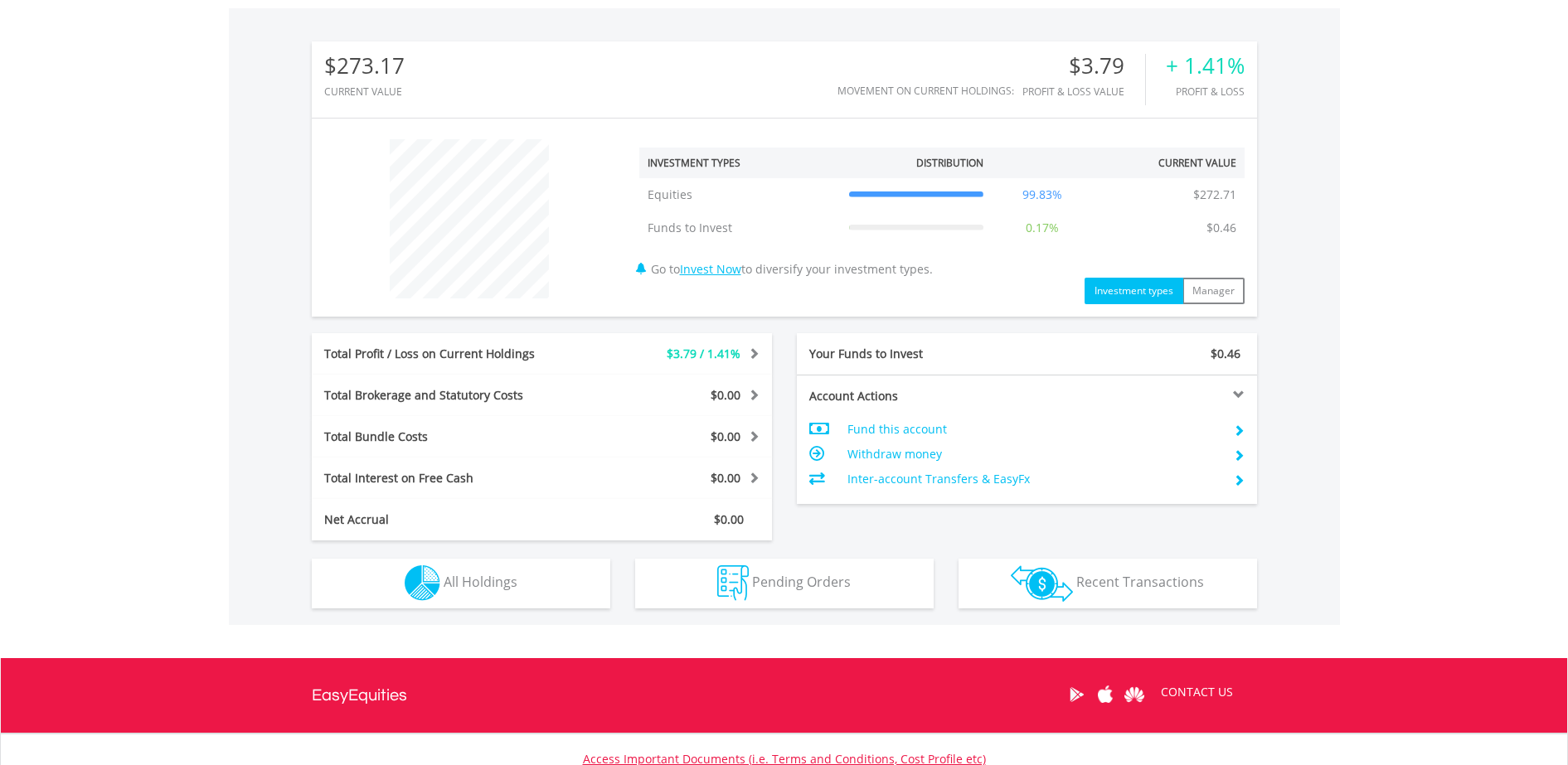
scroll to position [518, 0]
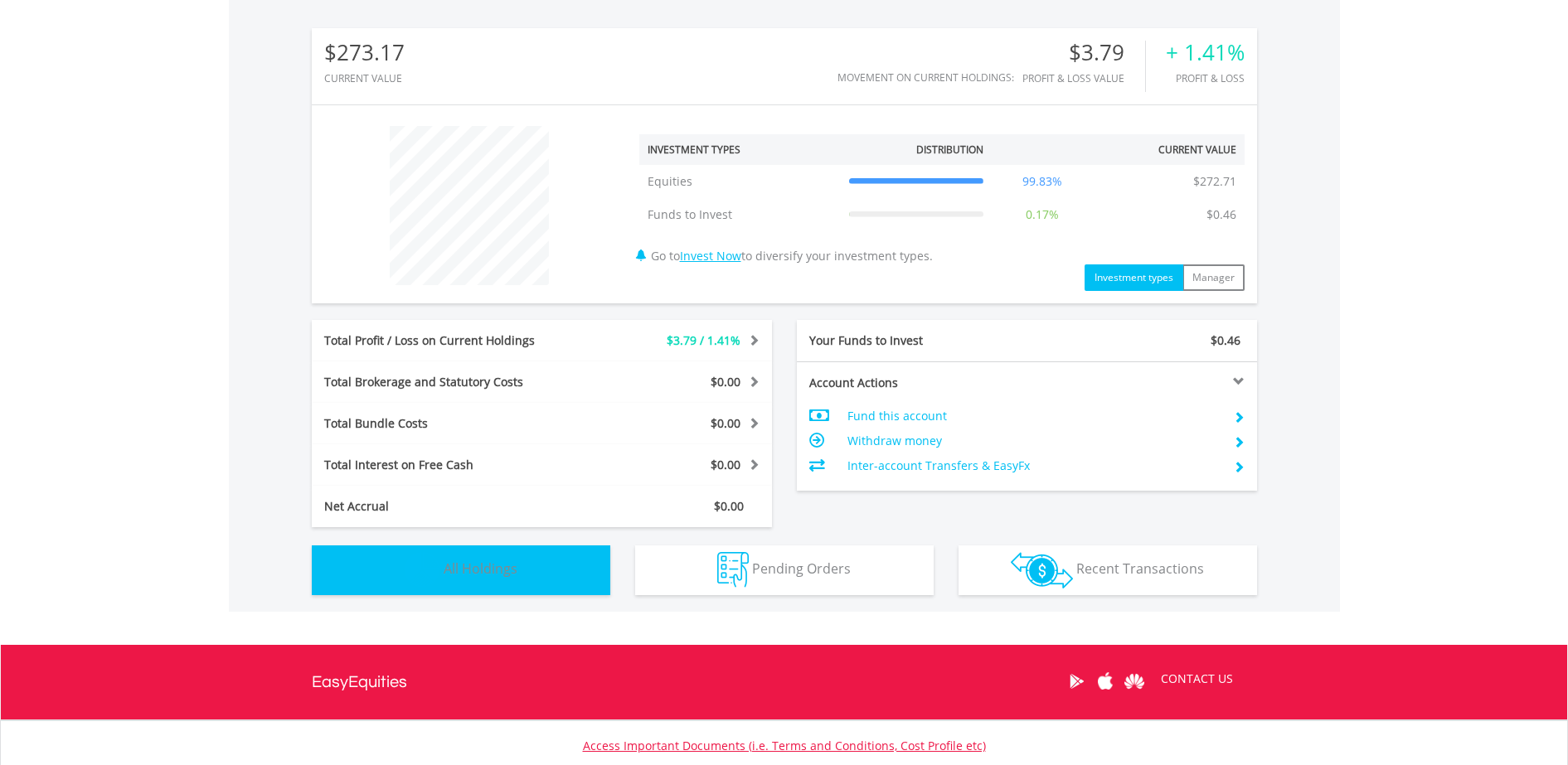
click at [557, 573] on button "Holdings All Holdings" at bounding box center [461, 570] width 298 height 49
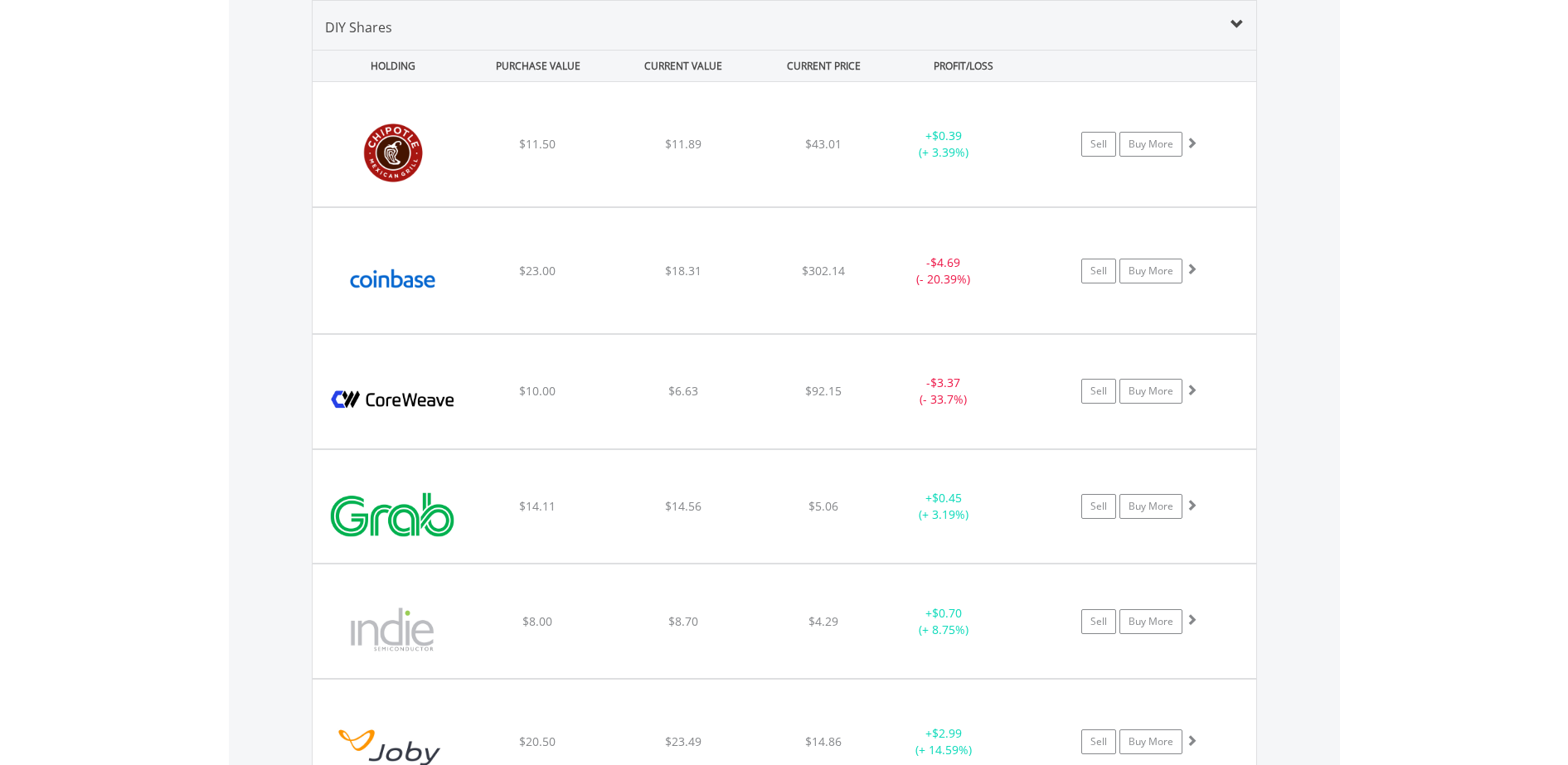
scroll to position [160, 316]
